Goal: Task Accomplishment & Management: Manage account settings

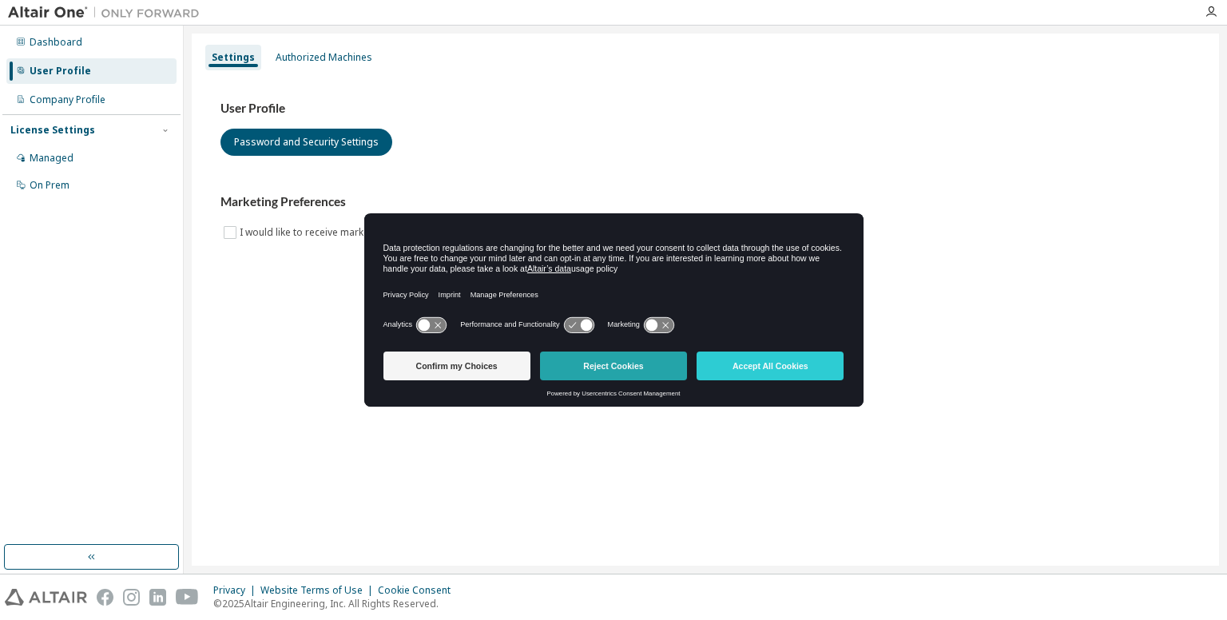
click at [644, 359] on button "Reject Cookies" at bounding box center [613, 365] width 147 height 29
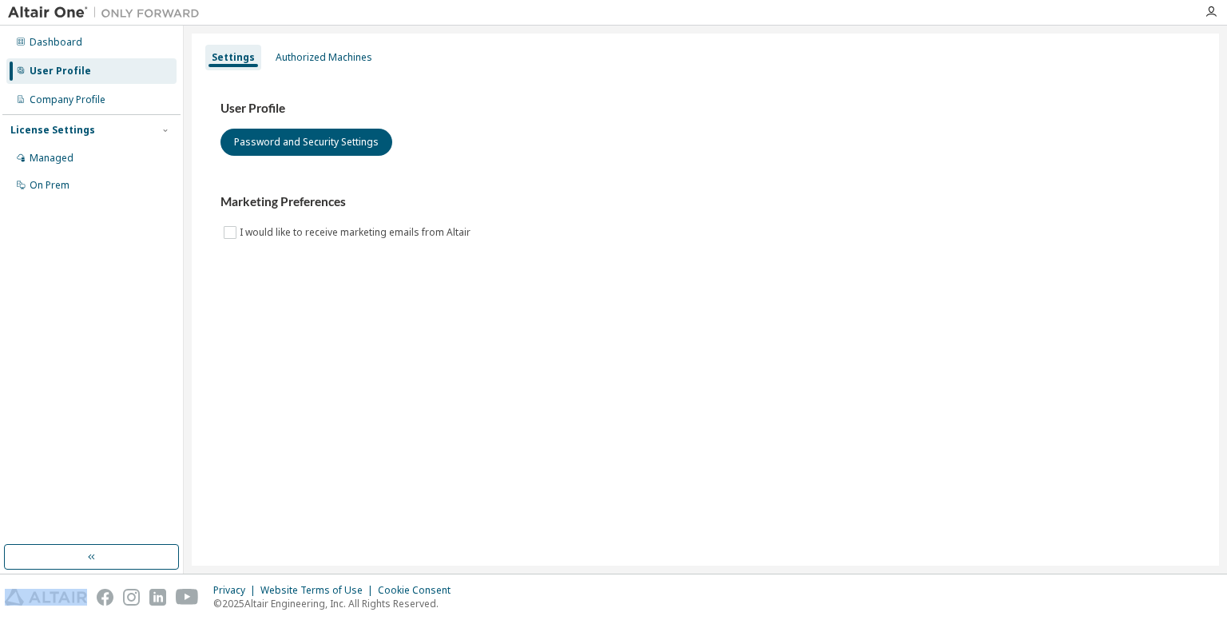
click at [644, 359] on div "Settings Authorized Machines User Profile Password and Security Settings Market…" at bounding box center [705, 300] width 1027 height 532
click at [335, 66] on div "Authorized Machines" at bounding box center [323, 58] width 109 height 26
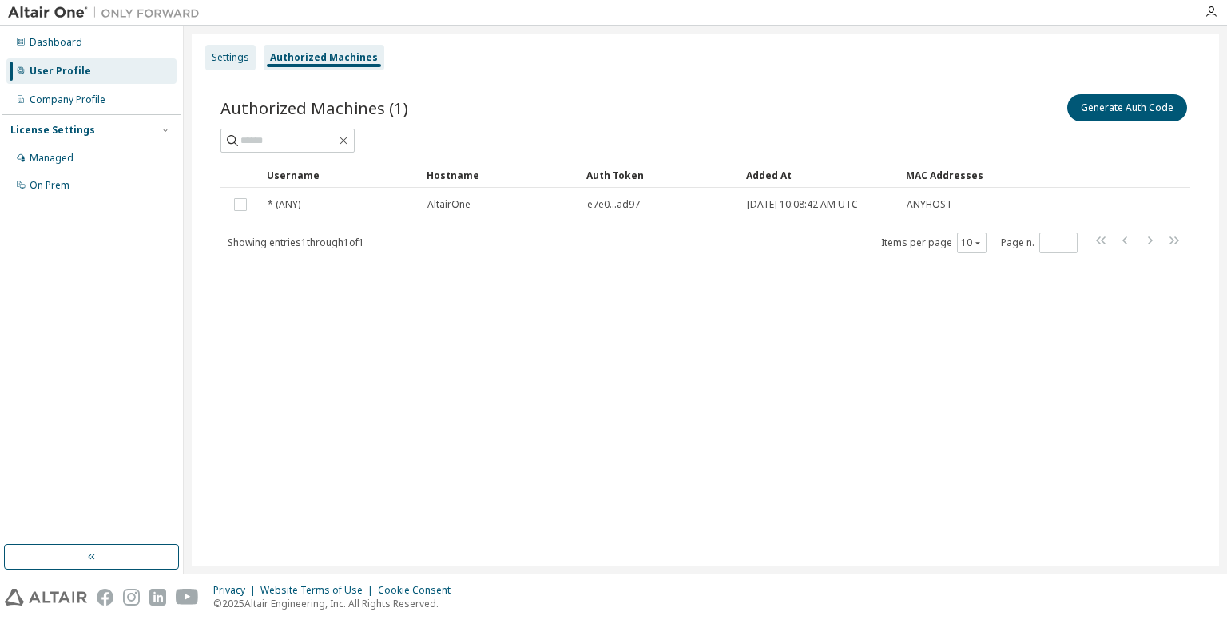
click at [240, 46] on div "Settings" at bounding box center [230, 58] width 50 height 26
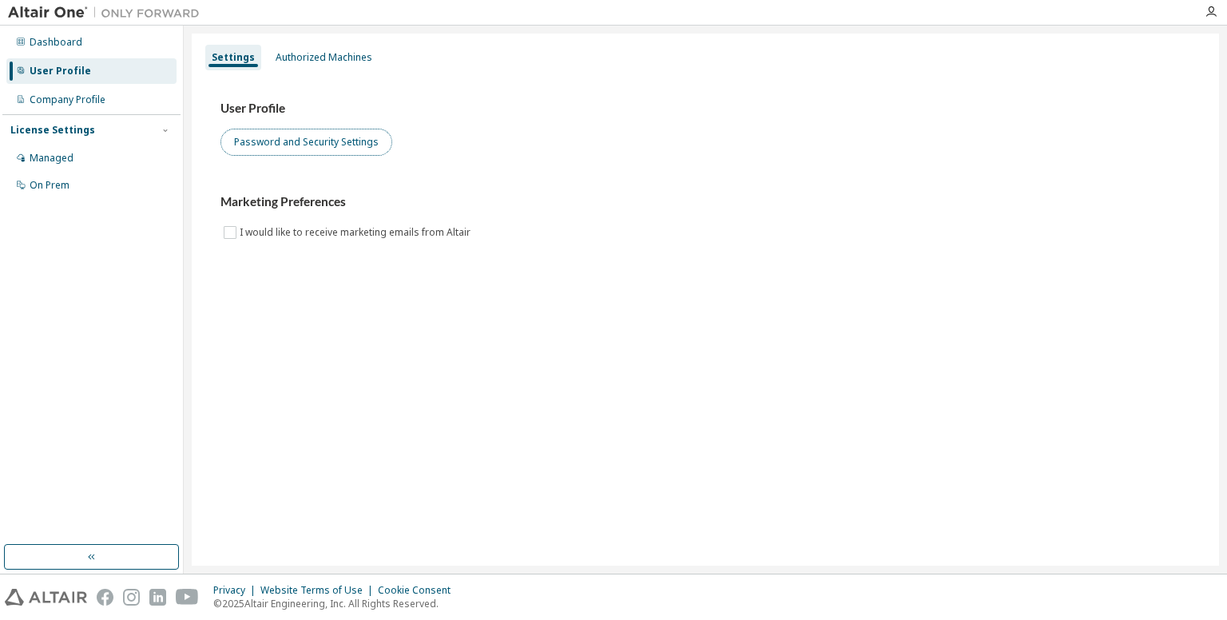
click at [292, 148] on button "Password and Security Settings" at bounding box center [306, 142] width 172 height 27
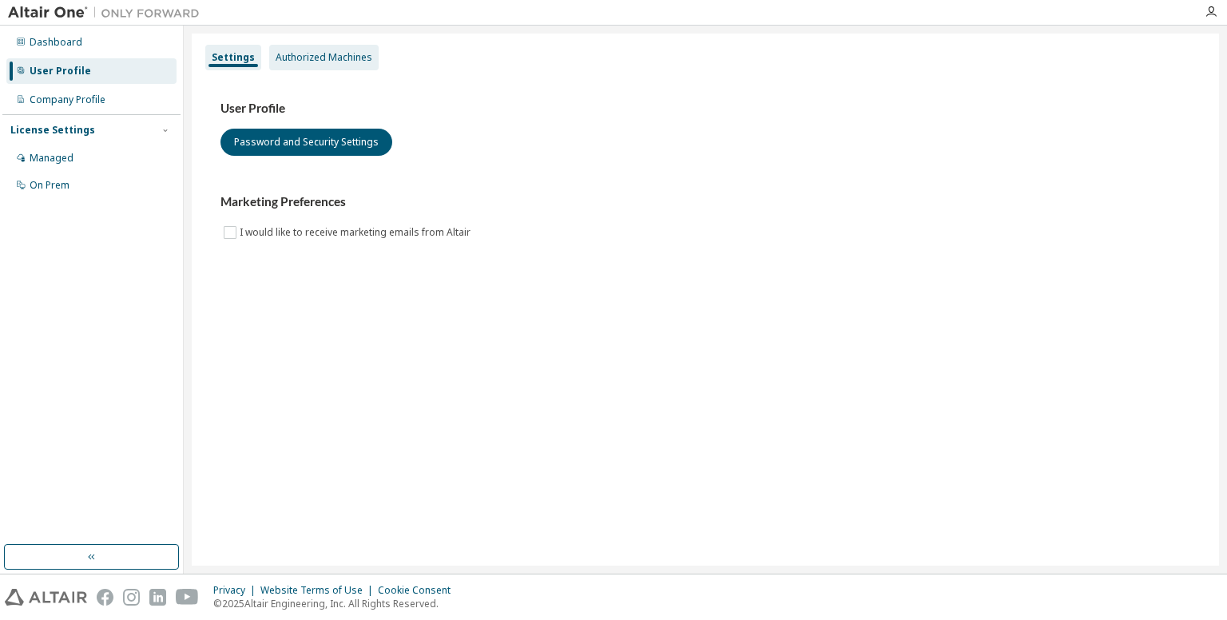
click at [313, 55] on div "Authorized Machines" at bounding box center [324, 57] width 97 height 13
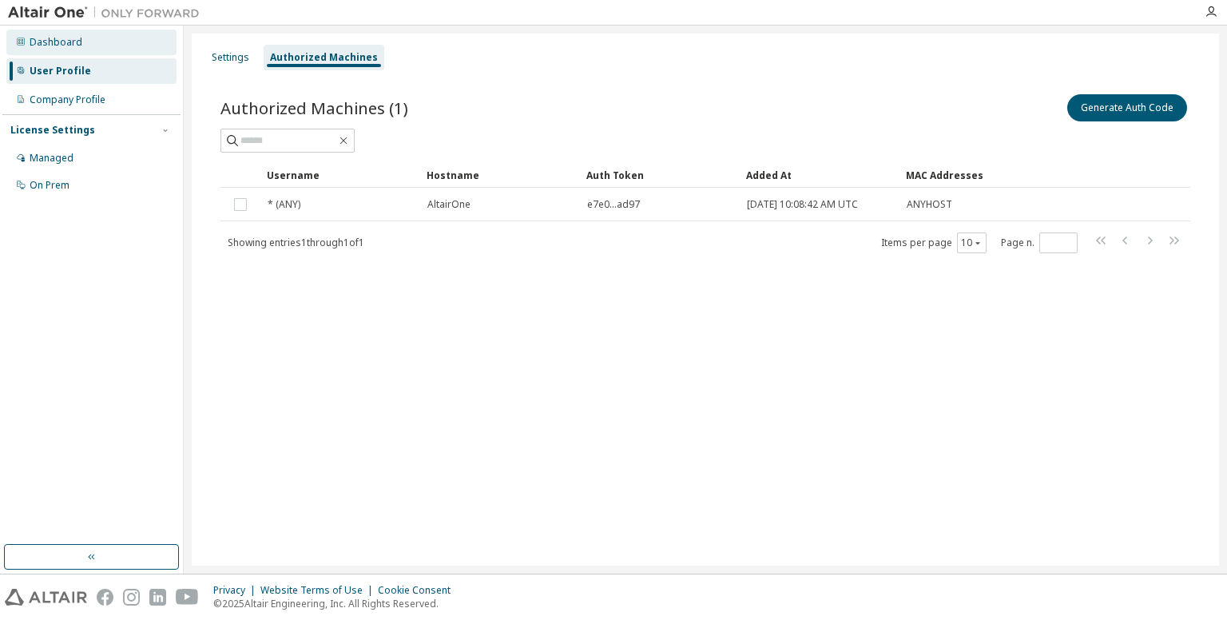
click at [89, 35] on div "Dashboard" at bounding box center [91, 43] width 170 height 26
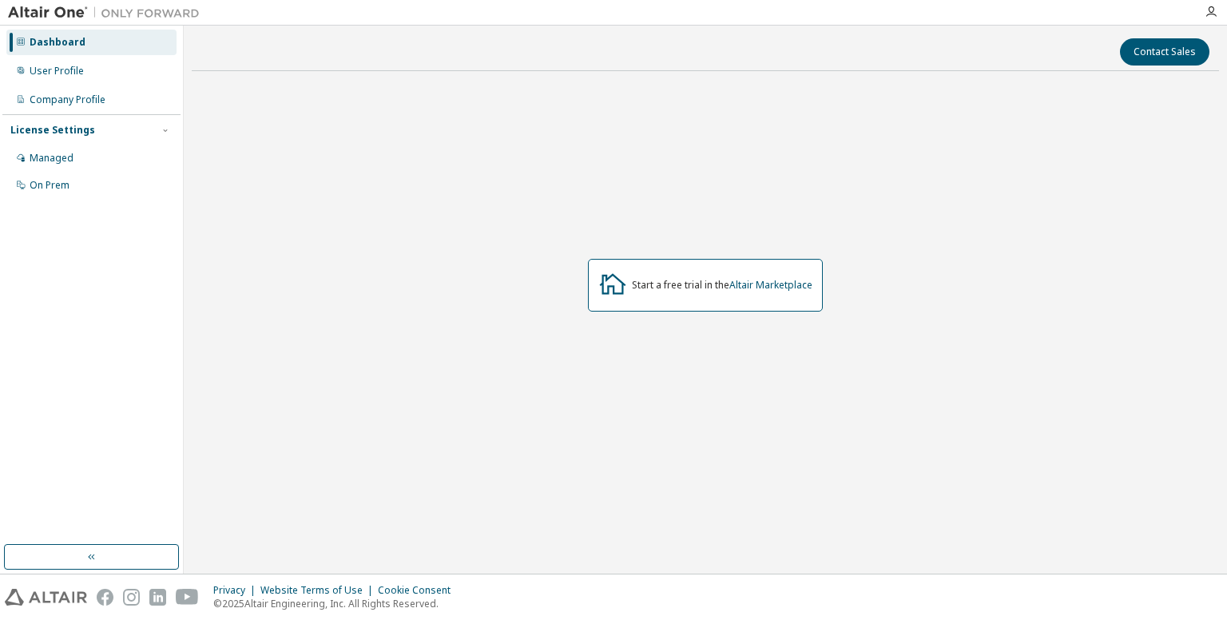
click at [672, 303] on div "Start a free trial in the Altair Marketplace" at bounding box center [705, 285] width 235 height 53
click at [1211, 16] on icon "button" at bounding box center [1210, 12] width 13 height 13
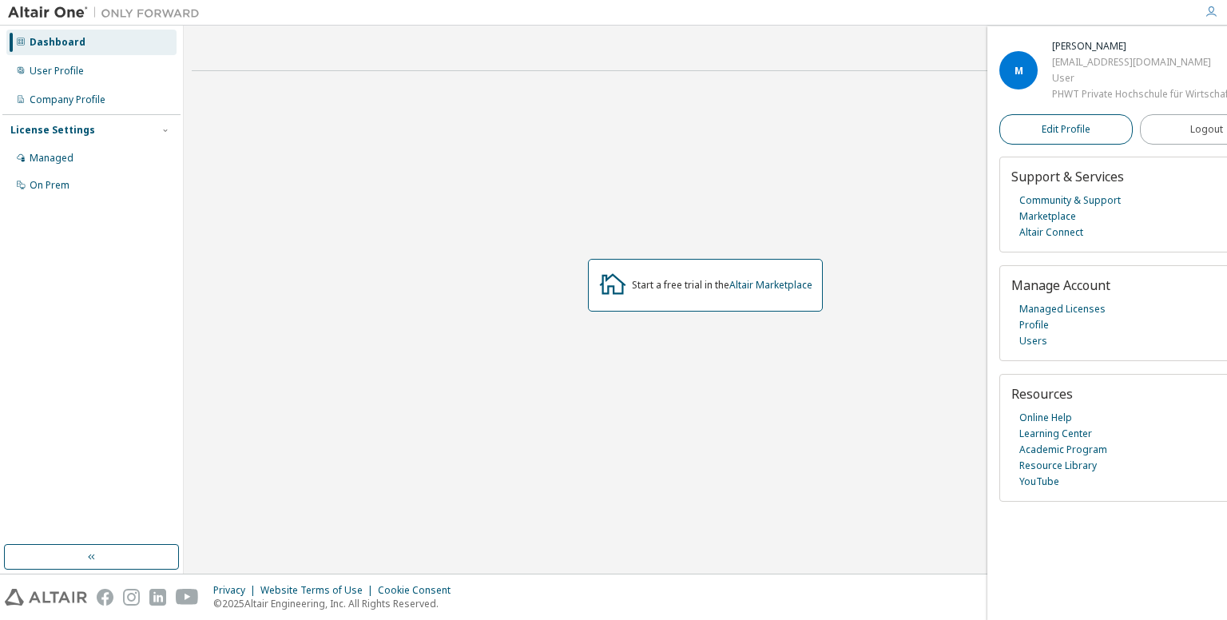
click at [1081, 132] on span "Edit Profile" at bounding box center [1065, 129] width 49 height 13
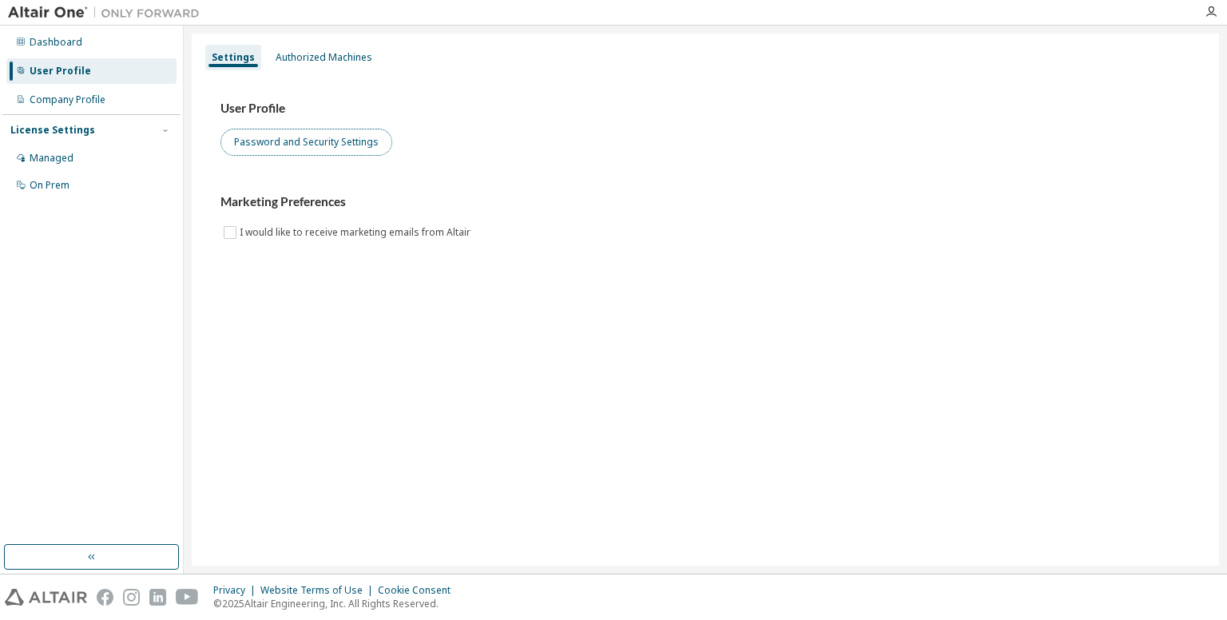
click at [319, 138] on button "Password and Security Settings" at bounding box center [306, 142] width 172 height 27
